Goal: Use online tool/utility: Utilize a website feature to perform a specific function

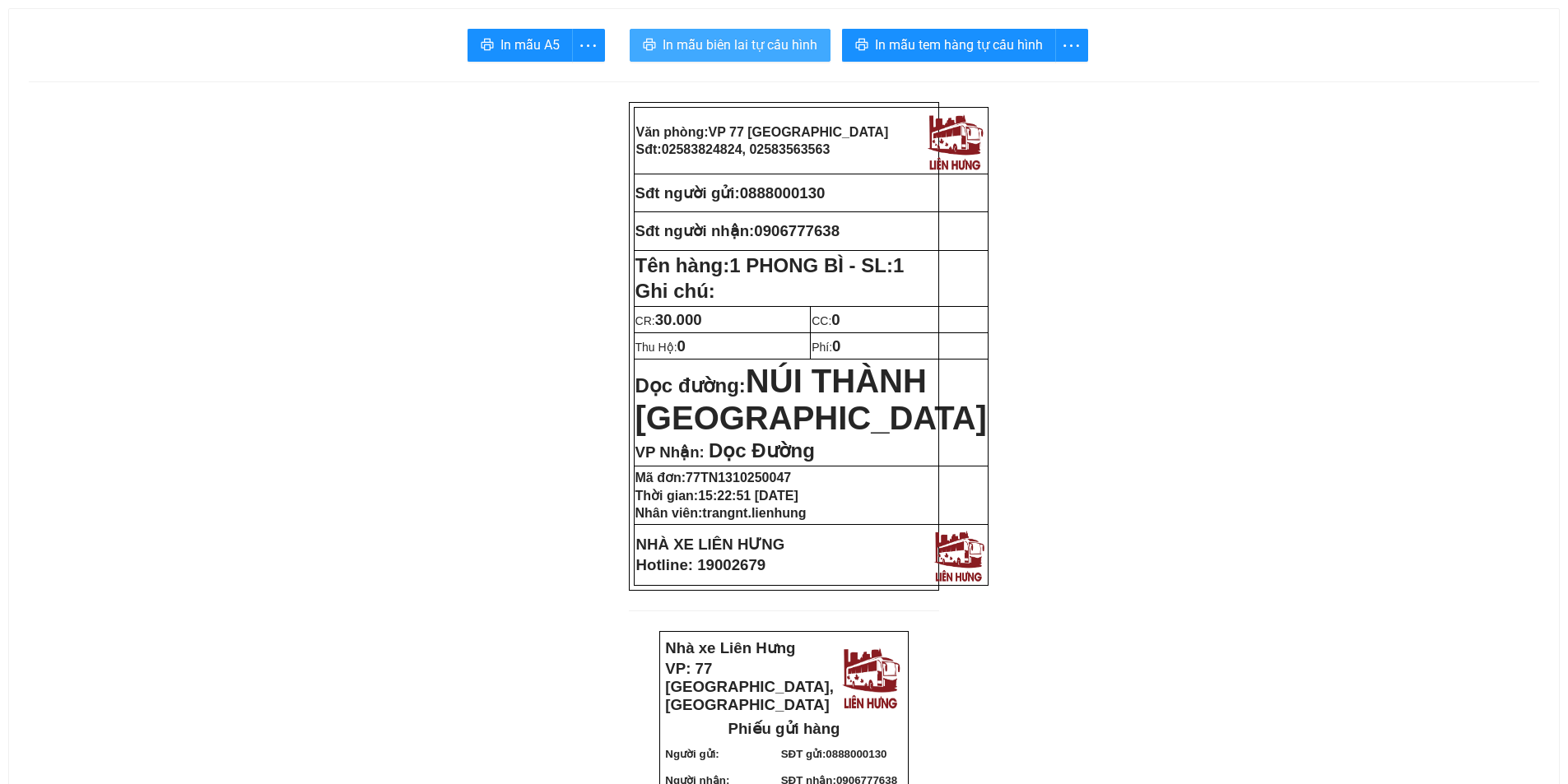
click at [774, 48] on span "In mẫu biên lai tự cấu hình" at bounding box center [739, 44] width 155 height 20
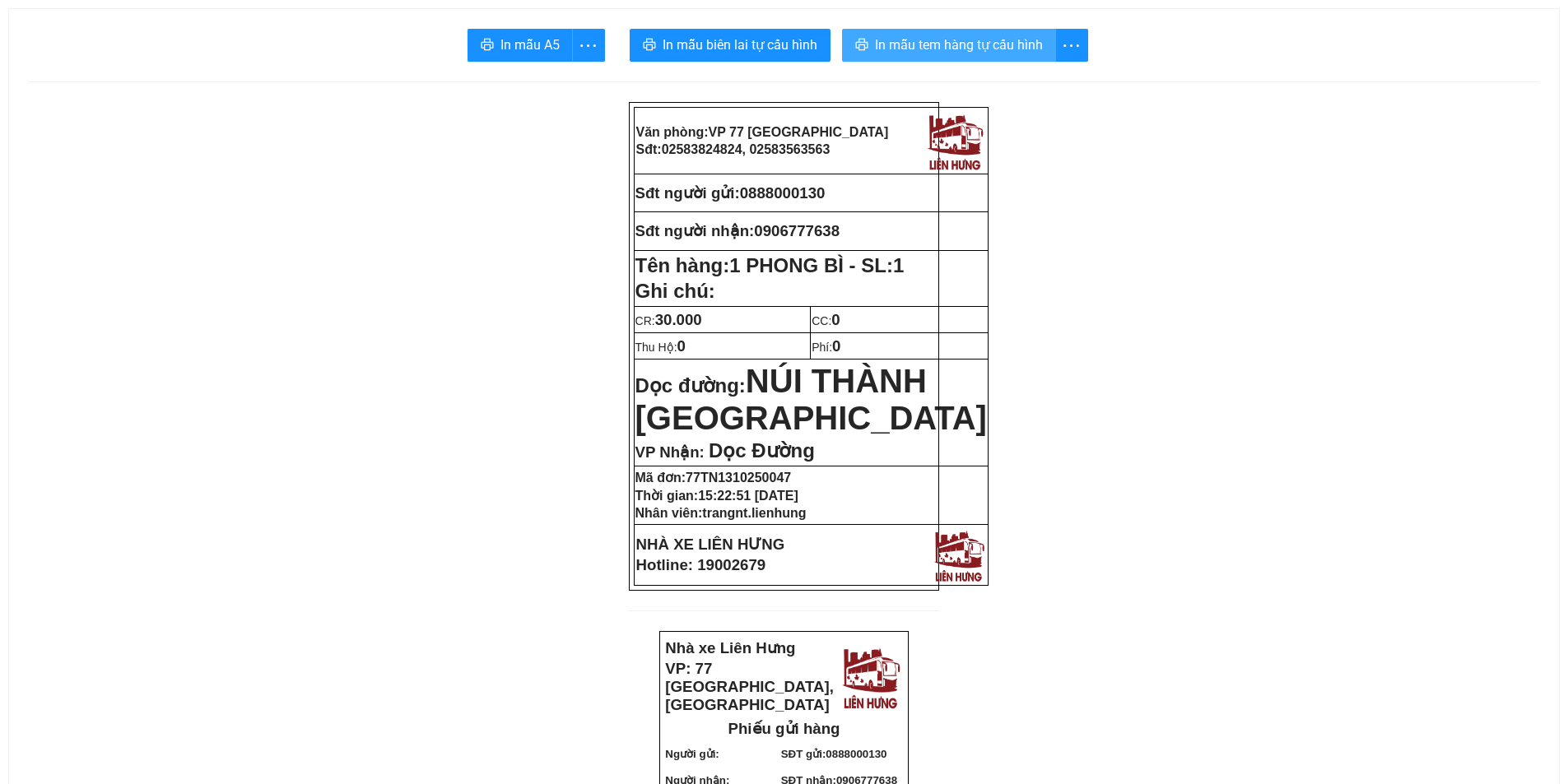
click at [936, 39] on span "In mẫu tem hàng tự cấu hình" at bounding box center [959, 44] width 168 height 20
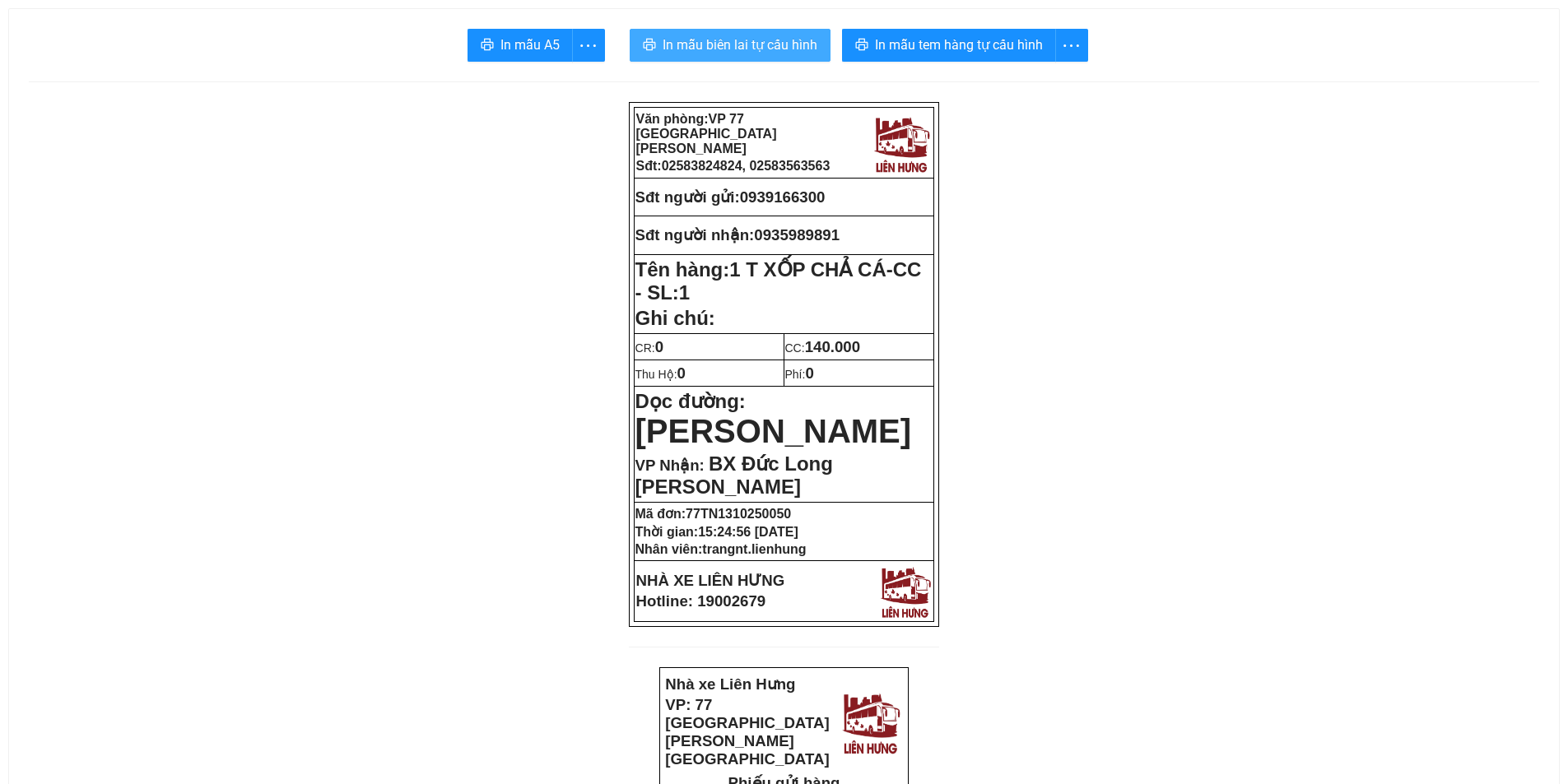
click at [724, 33] on button "In mẫu biên lai tự cấu hình" at bounding box center [730, 45] width 201 height 33
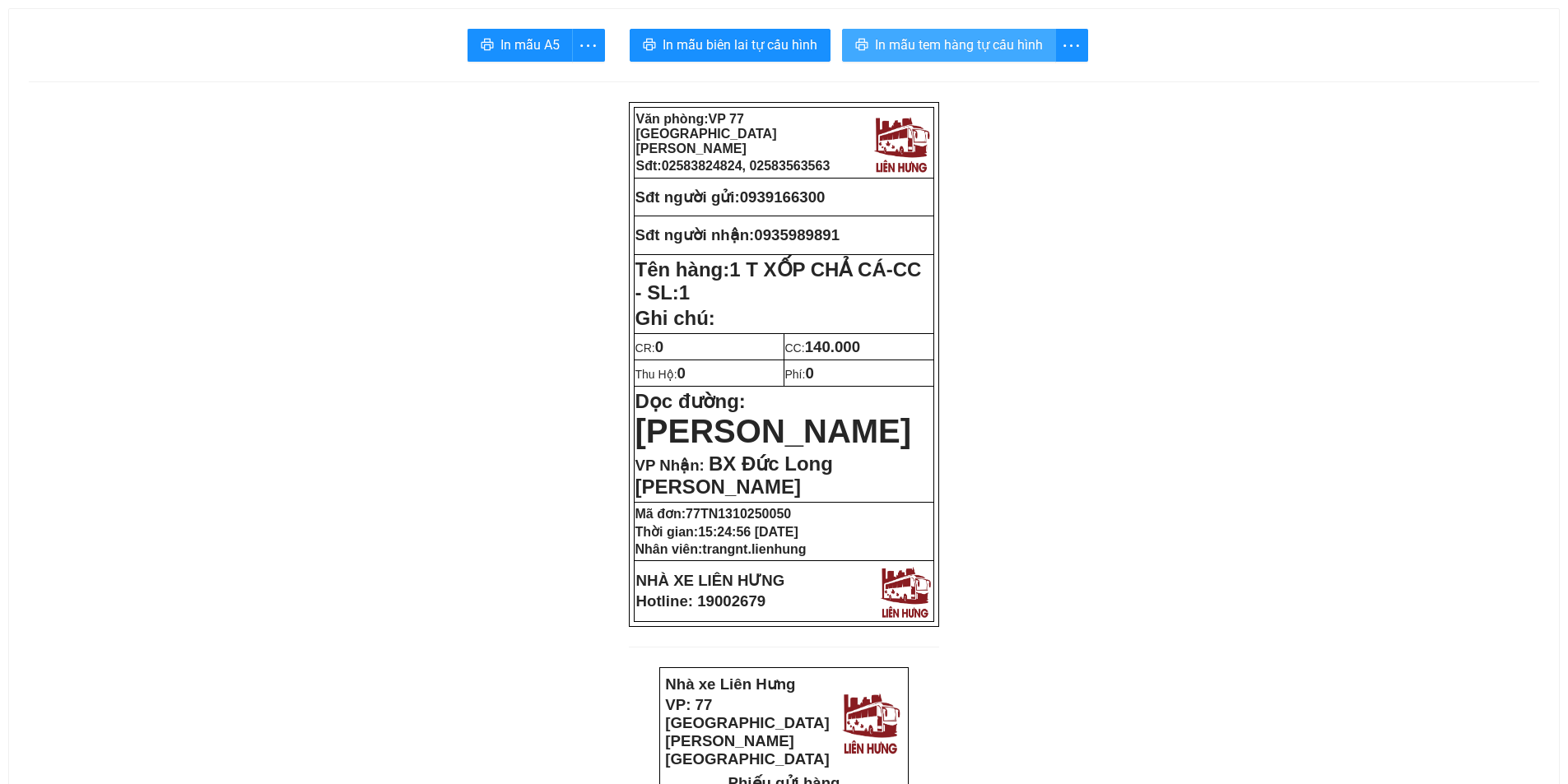
click at [966, 44] on span "In mẫu tem hàng tự cấu hình" at bounding box center [959, 44] width 168 height 20
